Goal: Task Accomplishment & Management: Use online tool/utility

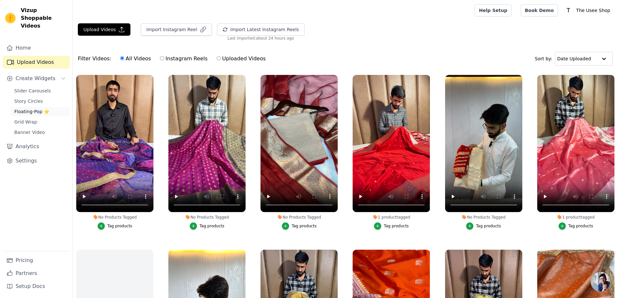
click at [34, 108] on span "Floating-Pop ⭐" at bounding box center [31, 111] width 35 height 6
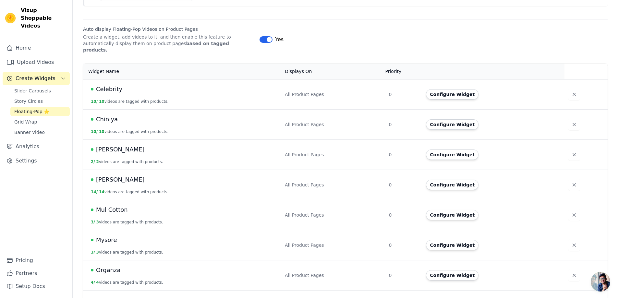
scroll to position [97, 0]
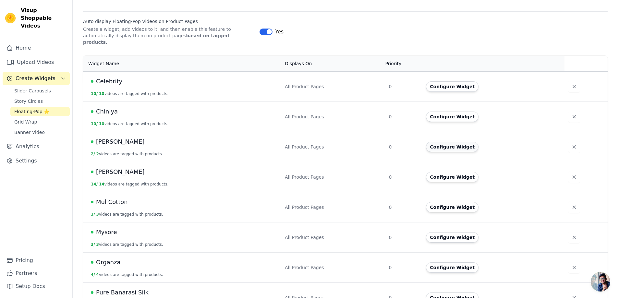
click at [440, 142] on button "Configure Widget" at bounding box center [452, 147] width 53 height 10
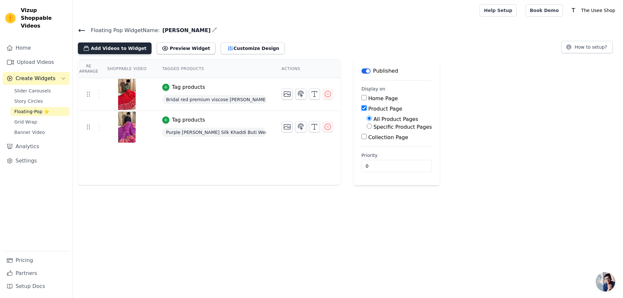
click at [111, 45] on button "Add Videos to Widget" at bounding box center [115, 48] width 74 height 12
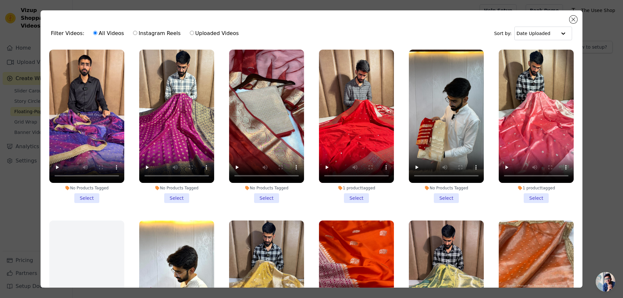
click at [171, 197] on li "No Products Tagged Select" at bounding box center [176, 126] width 75 height 153
click at [0, 0] on input "No Products Tagged Select" at bounding box center [0, 0] width 0 height 0
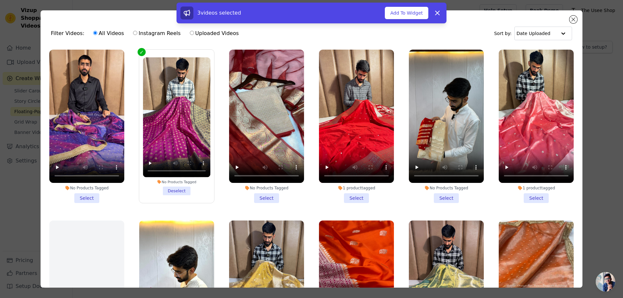
scroll to position [97, 0]
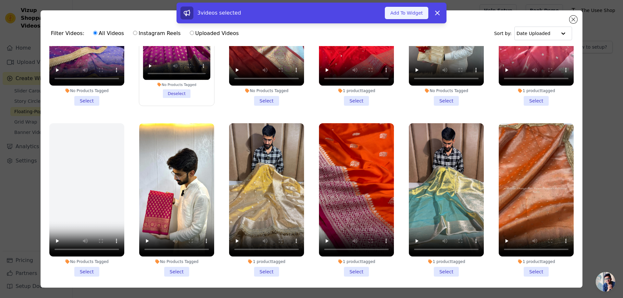
click at [402, 17] on button "Add To Widget" at bounding box center [406, 13] width 43 height 12
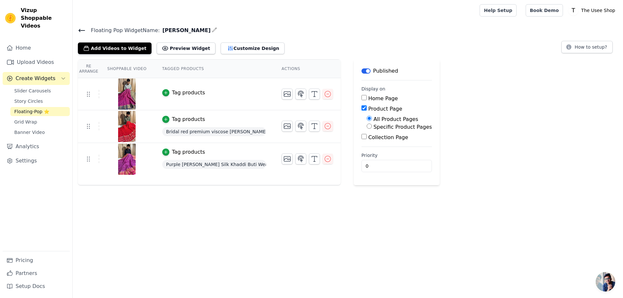
click at [172, 94] on div "Tag products" at bounding box center [188, 93] width 33 height 8
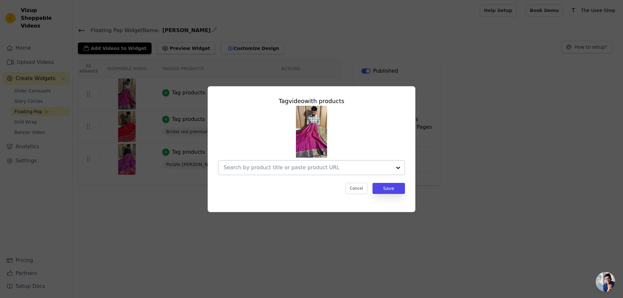
click at [292, 166] on input "text" at bounding box center [307, 168] width 168 height 8
paste input "GTS-177"
type input "GTS-177"
click at [257, 165] on input "text" at bounding box center [307, 168] width 168 height 8
paste input "[URL][DOMAIN_NAME][PERSON_NAME]"
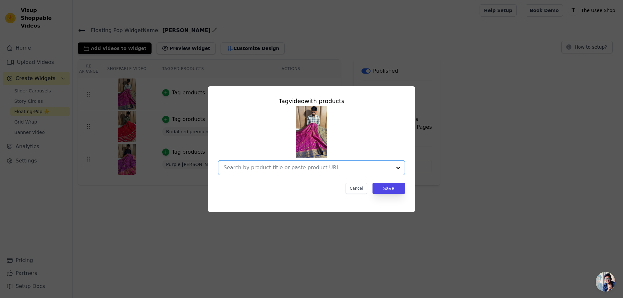
type input "[URL][DOMAIN_NAME][PERSON_NAME]"
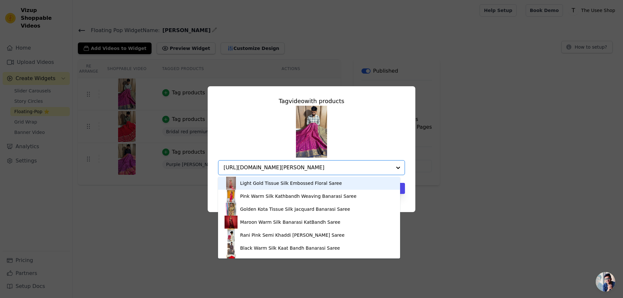
scroll to position [0, 85]
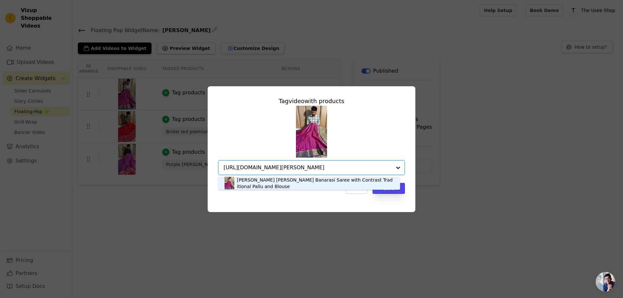
click at [296, 185] on div "[PERSON_NAME] [PERSON_NAME] Banarasi Saree with Contrast Traditional Pallu and …" at bounding box center [315, 183] width 157 height 13
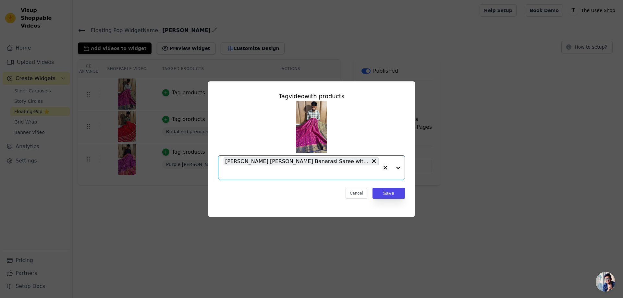
scroll to position [0, 0]
click at [390, 196] on button "Save" at bounding box center [388, 193] width 32 height 11
